Goal: Find specific page/section: Find specific page/section

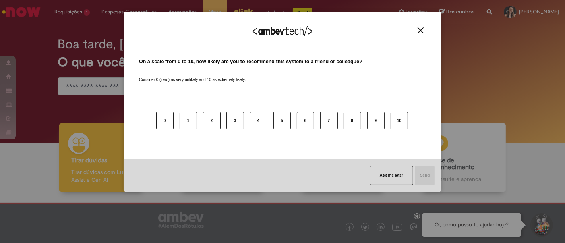
click at [419, 32] on img "Close" at bounding box center [421, 30] width 6 height 6
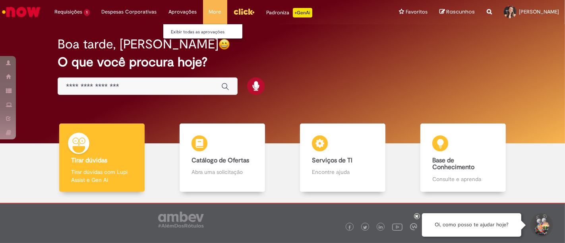
click at [183, 14] on li "Aprovações Exibir todas as aprovações" at bounding box center [183, 12] width 40 height 24
click at [178, 30] on link "Exibir todas as aprovações" at bounding box center [206, 32] width 87 height 9
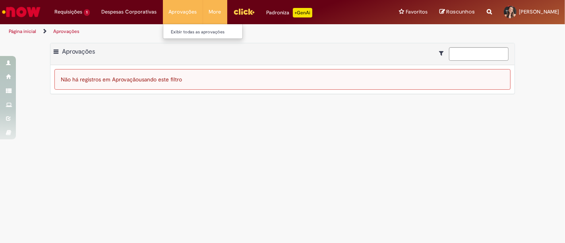
click at [180, 11] on li "Aprovações Exibir todas as aprovações" at bounding box center [183, 12] width 40 height 24
click at [33, 11] on img "Ir para a Homepage" at bounding box center [21, 12] width 41 height 16
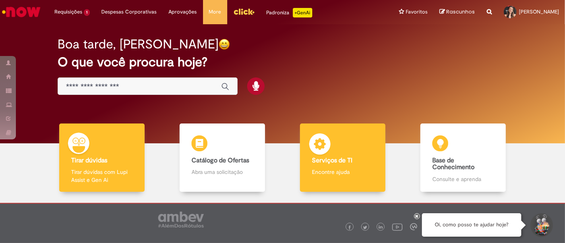
click at [331, 137] on body "Pular para o conteúdo da página Requisições 1 Exibir Todas as Solicitações Cont…" at bounding box center [282, 121] width 565 height 243
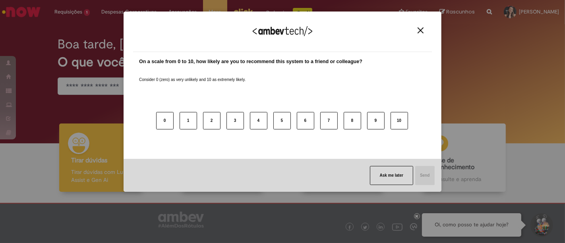
click at [422, 29] on img "Close" at bounding box center [421, 30] width 6 height 6
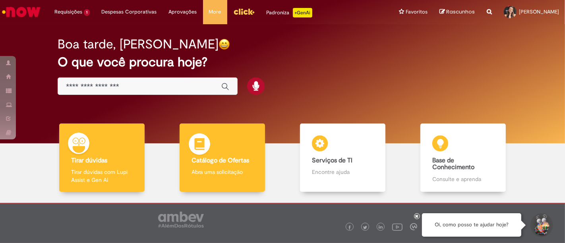
click at [245, 144] on div "Catálogo de Ofertas Catálogo de Ofertas Abra uma solicitação" at bounding box center [222, 158] width 85 height 69
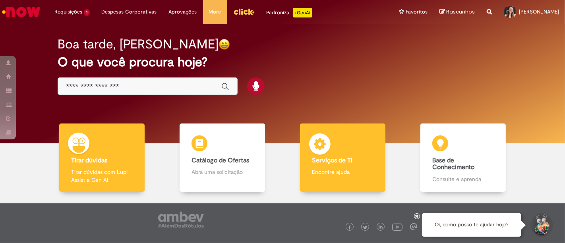
click at [338, 155] on div "Serviços de TI Serviços de TI Encontre ajuda" at bounding box center [342, 158] width 85 height 69
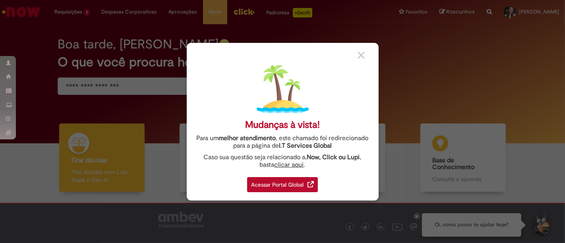
click at [297, 189] on div "Acessar Portal Global" at bounding box center [282, 184] width 71 height 15
